Goal: Information Seeking & Learning: Learn about a topic

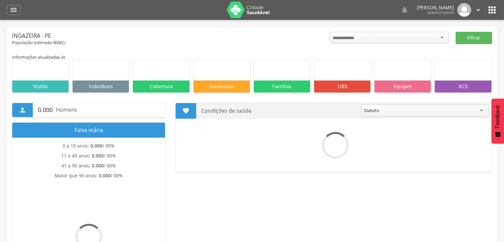
click at [6, 11] on header " Dashboard Supervisão Produtividade Mapa da cidade Mapa de cobertura Ranking A…" at bounding box center [252, 10] width 504 height 20
click at [12, 13] on icon "" at bounding box center [14, 10] width 8 height 8
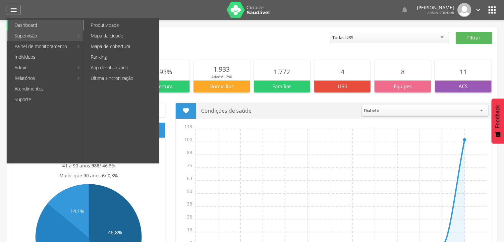
click at [123, 23] on link "Produtividade" at bounding box center [121, 25] width 75 height 11
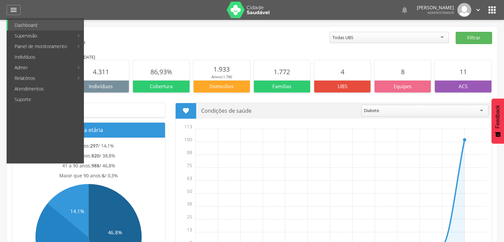
type input "**********"
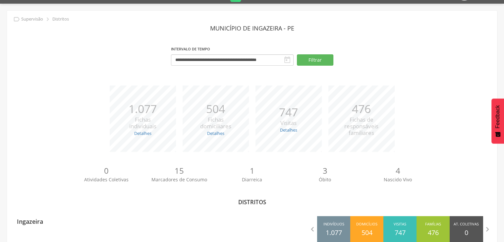
scroll to position [32, 0]
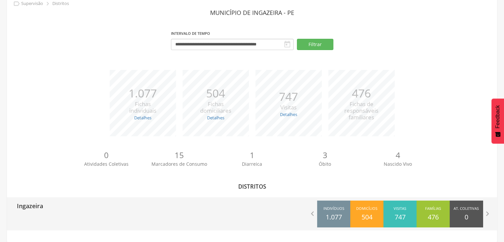
click at [104, 223] on div "Ingazeira  Indivíduos 1.077 Domicílios 504 Visitas 747 Famílias 476 At. Coleti…" at bounding box center [252, 213] width 491 height 33
click at [41, 205] on p "Ingazeira" at bounding box center [30, 203] width 26 height 13
type input "**********"
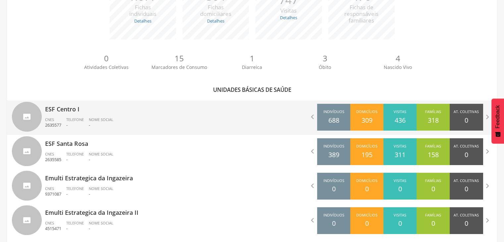
scroll to position [32, 0]
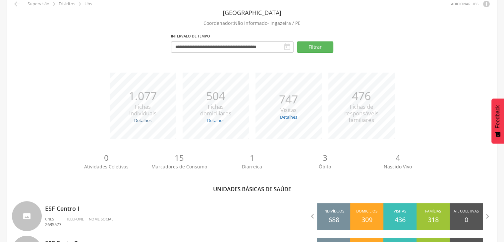
click at [143, 120] on link "Detalhes" at bounding box center [142, 120] width 17 height 6
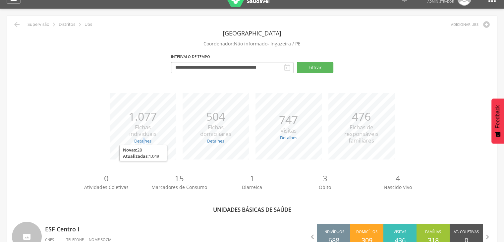
scroll to position [0, 0]
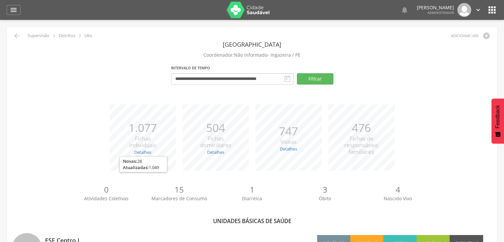
click at [491, 12] on icon "" at bounding box center [492, 10] width 11 height 11
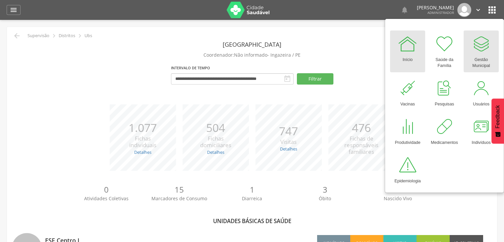
click at [487, 55] on div "Gestão Municipal" at bounding box center [481, 61] width 29 height 15
